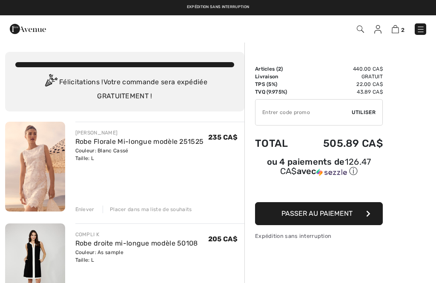
click at [361, 27] on img at bounding box center [360, 29] width 7 height 7
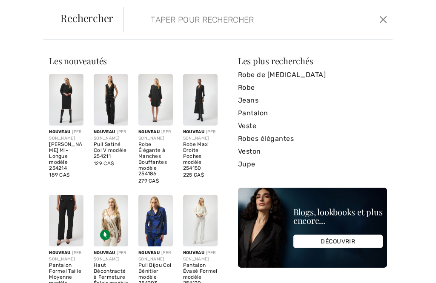
click at [248, 88] on link "Robe" at bounding box center [312, 87] width 149 height 13
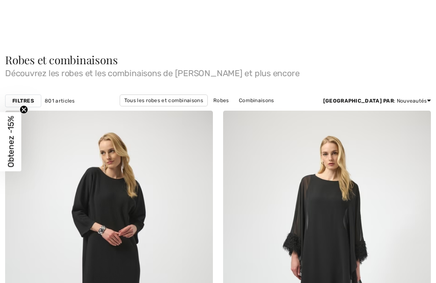
checkbox input "true"
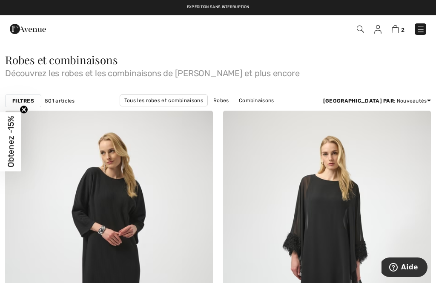
click at [242, 100] on link "Combinaisons" at bounding box center [256, 100] width 44 height 11
click at [238, 102] on link "Combinaisons" at bounding box center [256, 100] width 44 height 11
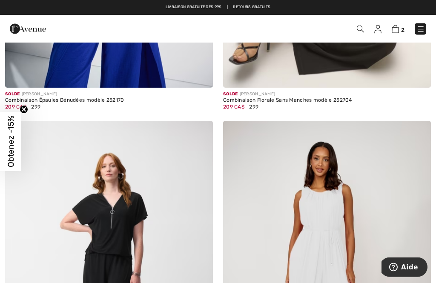
scroll to position [4659, 0]
